Goal: Transaction & Acquisition: Purchase product/service

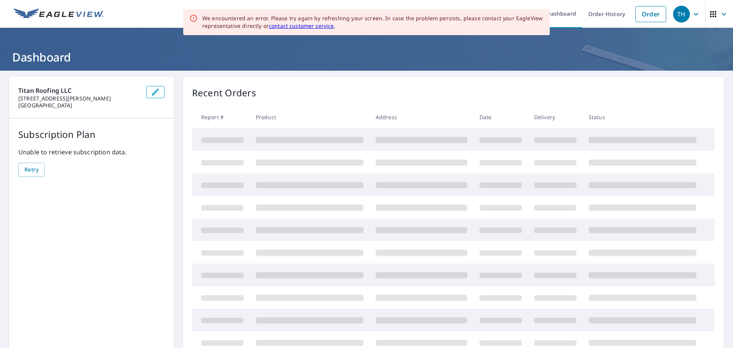
click at [486, 43] on header "Dashboard" at bounding box center [366, 49] width 733 height 43
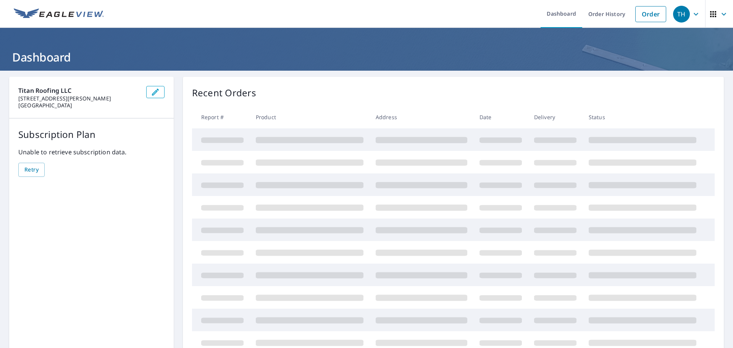
click at [594, 14] on link "Order History" at bounding box center [606, 14] width 49 height 28
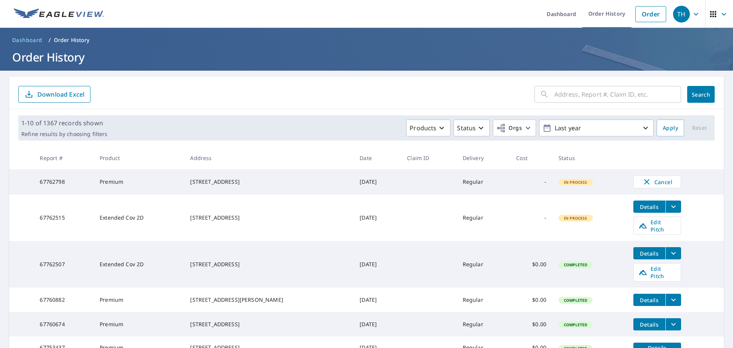
click at [647, 18] on link "Order" at bounding box center [650, 14] width 31 height 16
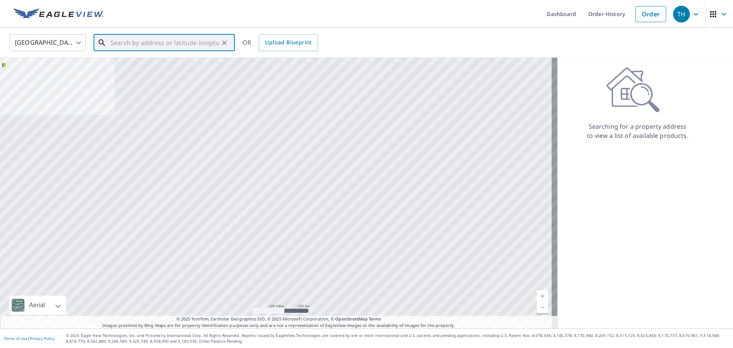
paste input "[GEOGRAPHIC_DATA]"
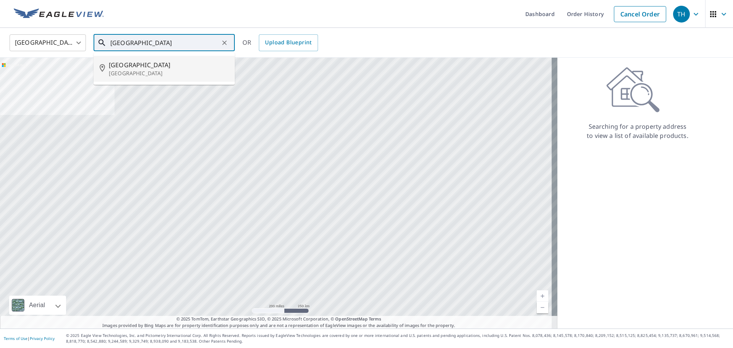
click at [192, 65] on span "[GEOGRAPHIC_DATA]" at bounding box center [169, 64] width 120 height 9
type input "[STREET_ADDRESS][PERSON_NAME]"
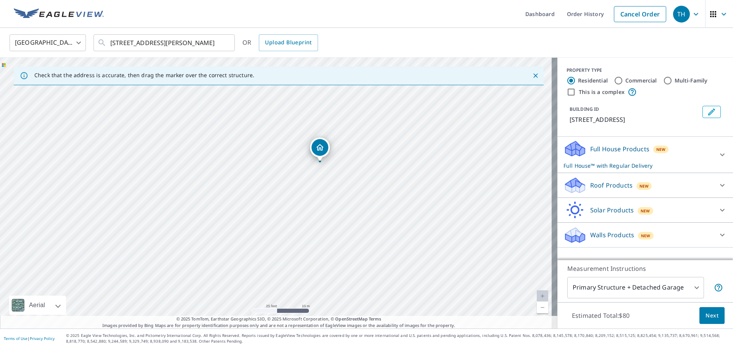
drag, startPoint x: 345, startPoint y: 261, endPoint x: 337, endPoint y: 183, distance: 78.7
click at [339, 184] on div "[STREET_ADDRESS][PERSON_NAME]" at bounding box center [278, 193] width 557 height 271
click at [600, 180] on div "Roof Products New" at bounding box center [638, 185] width 150 height 18
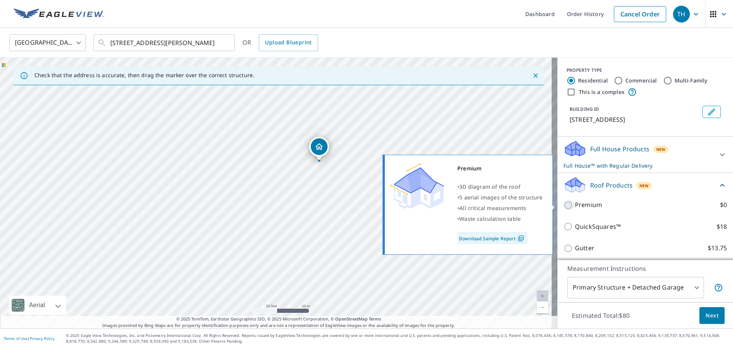
click at [565, 203] on input "Premium $0" at bounding box center [568, 204] width 11 height 9
checkbox input "true"
checkbox input "false"
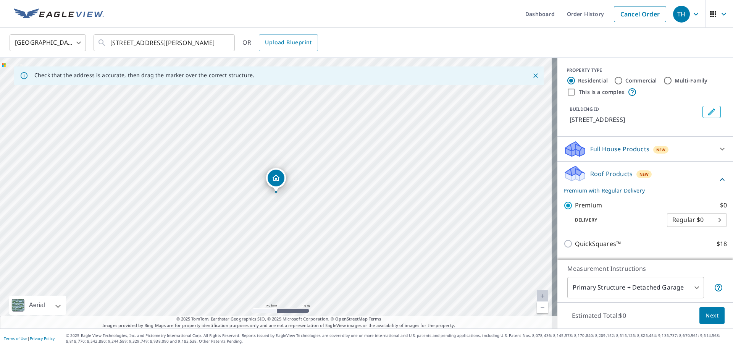
click at [673, 214] on body "TH TH Dashboard Order History Cancel Order TH [GEOGRAPHIC_DATA] [GEOGRAPHIC_DAT…" at bounding box center [366, 174] width 733 height 348
click at [683, 247] on li "3 Hour $37" at bounding box center [685, 247] width 60 height 14
type input "7"
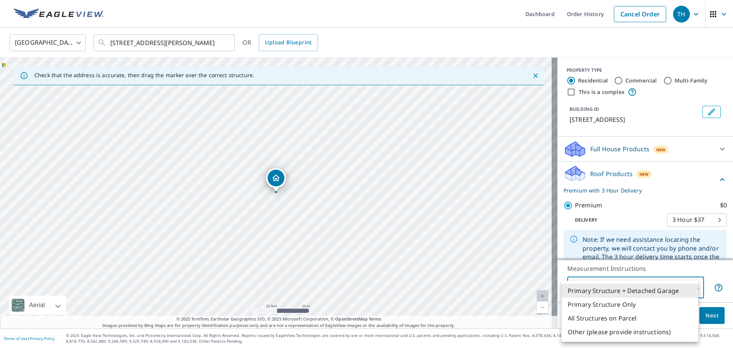
click at [647, 287] on body "TH TH Dashboard Order History Cancel Order TH [GEOGRAPHIC_DATA] [GEOGRAPHIC_DAT…" at bounding box center [366, 174] width 733 height 348
click at [613, 308] on li "Primary Structure Only" at bounding box center [629, 304] width 137 height 14
type input "2"
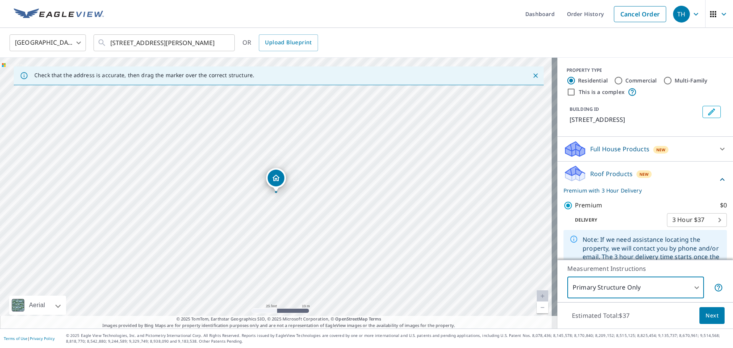
click at [705, 313] on span "Next" at bounding box center [711, 316] width 13 height 10
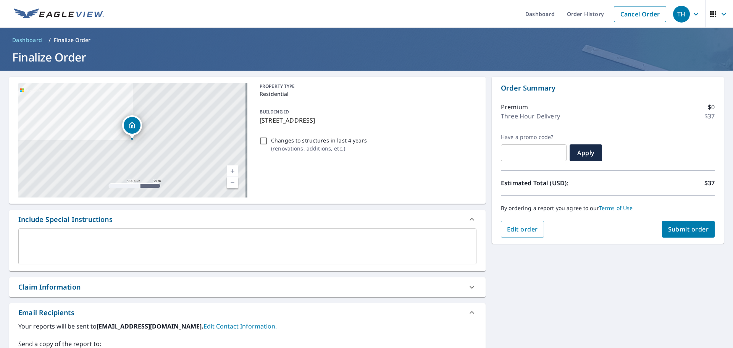
click at [695, 226] on span "Submit order" at bounding box center [688, 229] width 41 height 8
